Goal: Find specific page/section: Find specific page/section

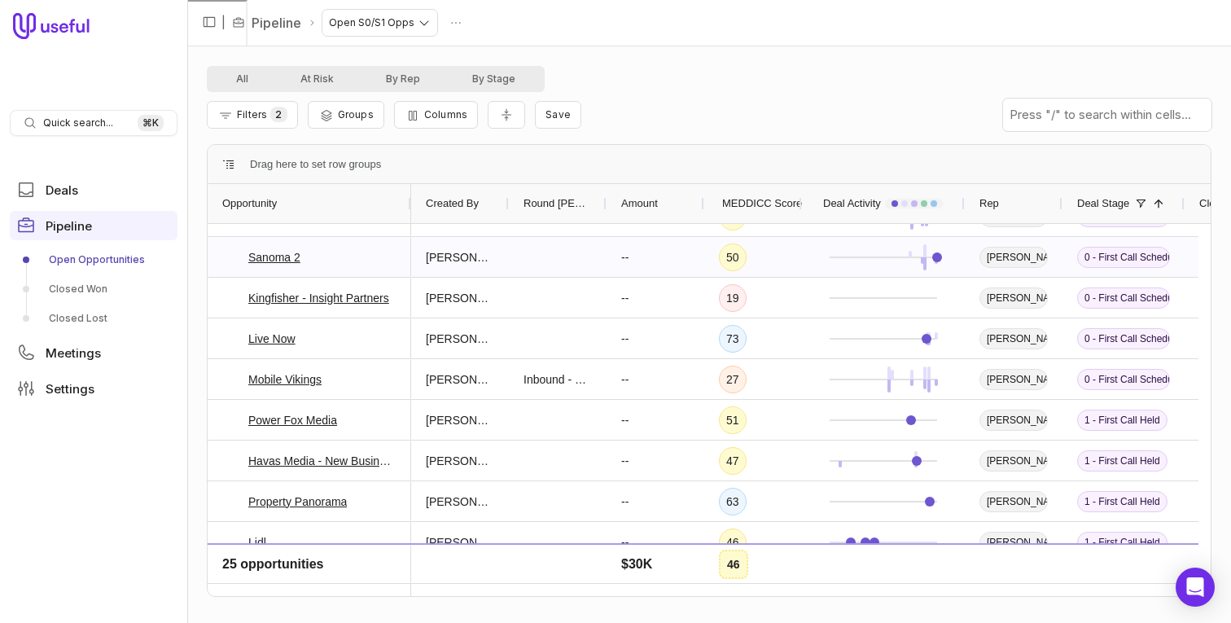
scroll to position [207, 0]
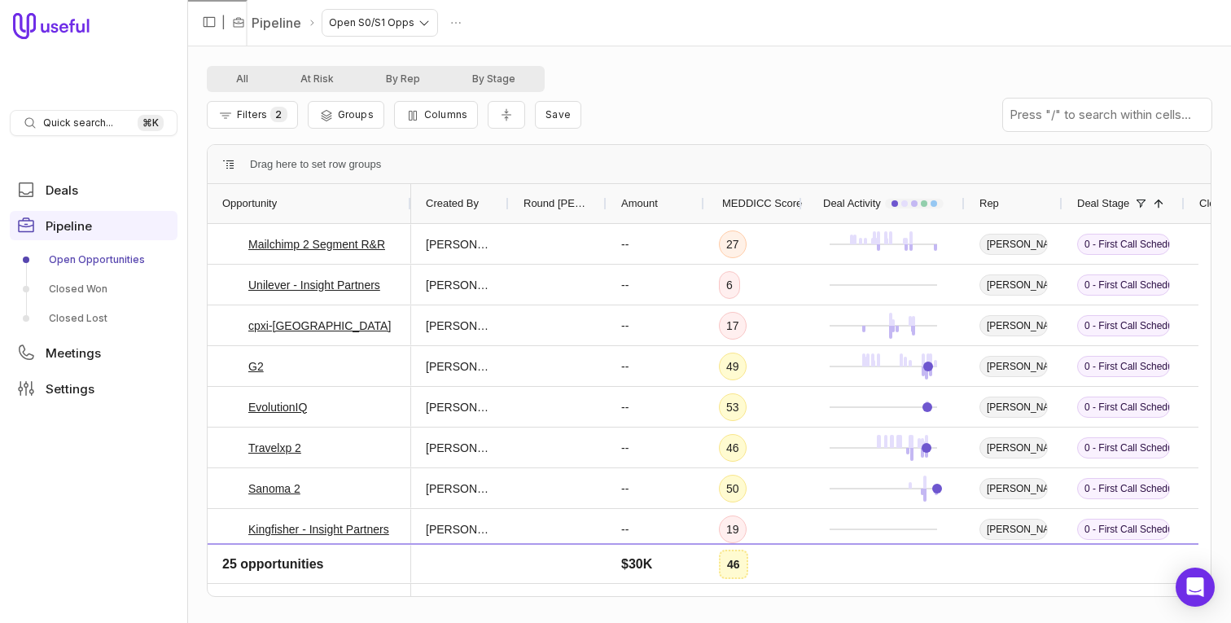
click at [730, 77] on div "All At Risk By Rep By Stage" at bounding box center [709, 79] width 1005 height 26
